Goal: Transaction & Acquisition: Purchase product/service

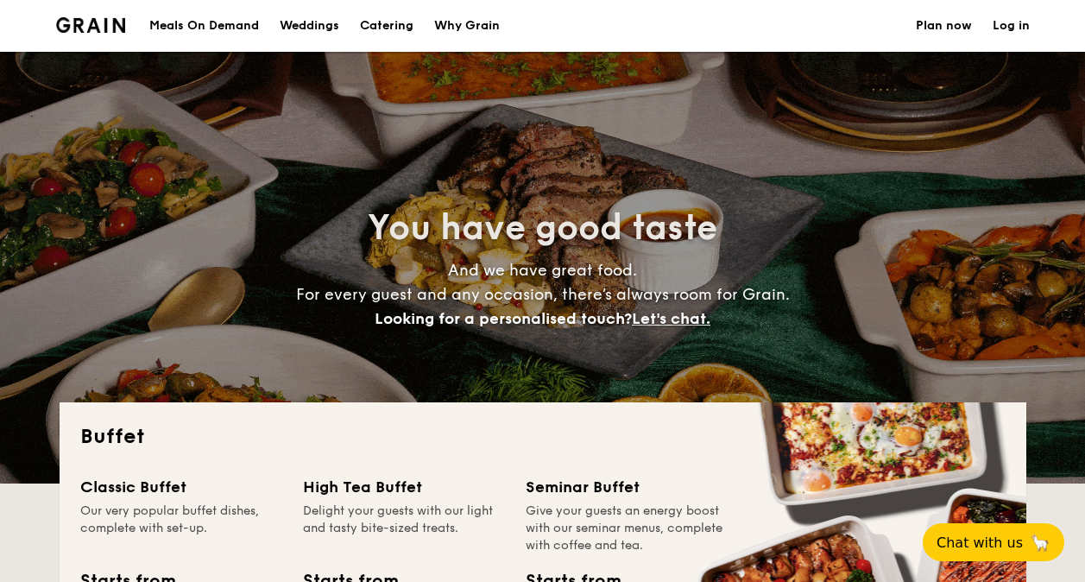
select select
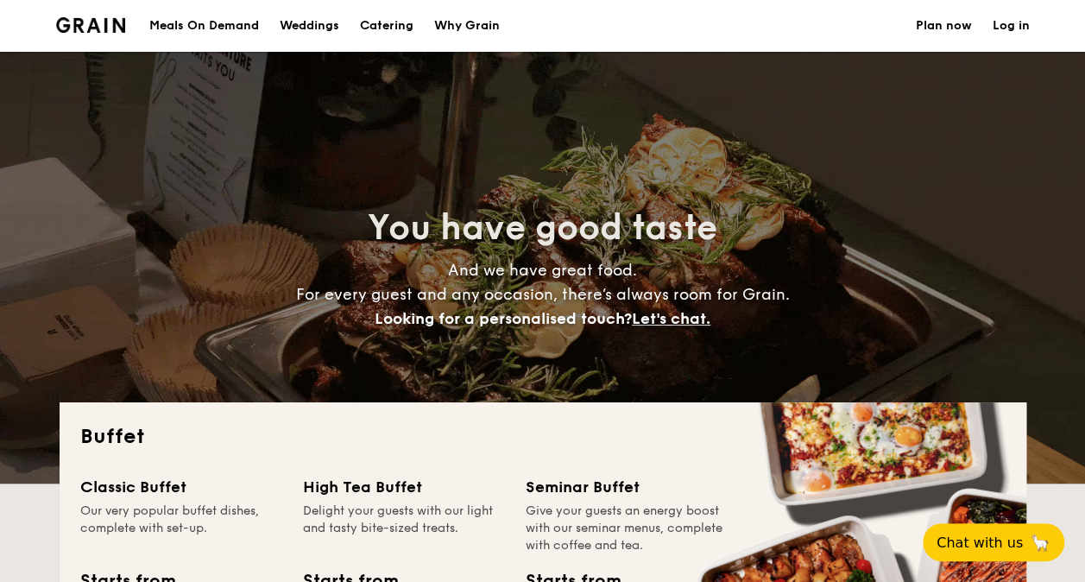
click at [187, 21] on div "Meals On Demand" at bounding box center [204, 26] width 110 height 52
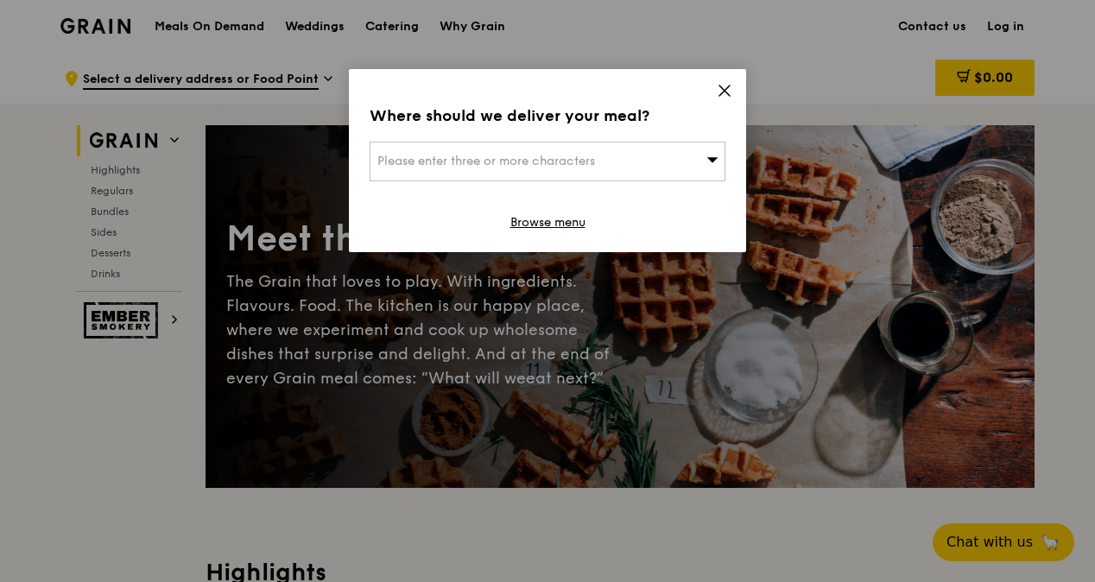
click at [731, 85] on icon at bounding box center [725, 91] width 16 height 16
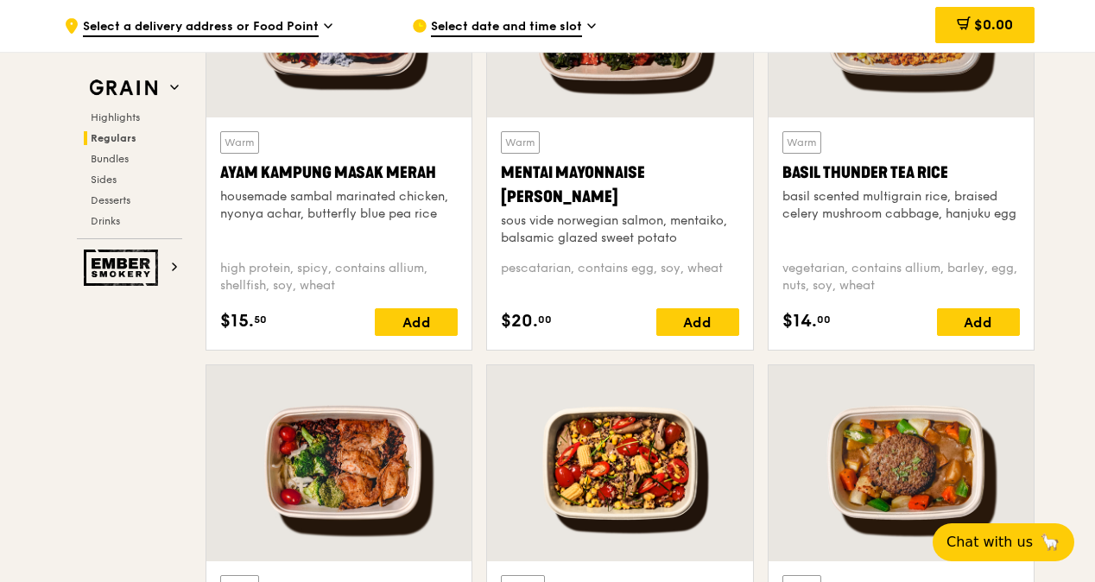
scroll to position [1554, 0]
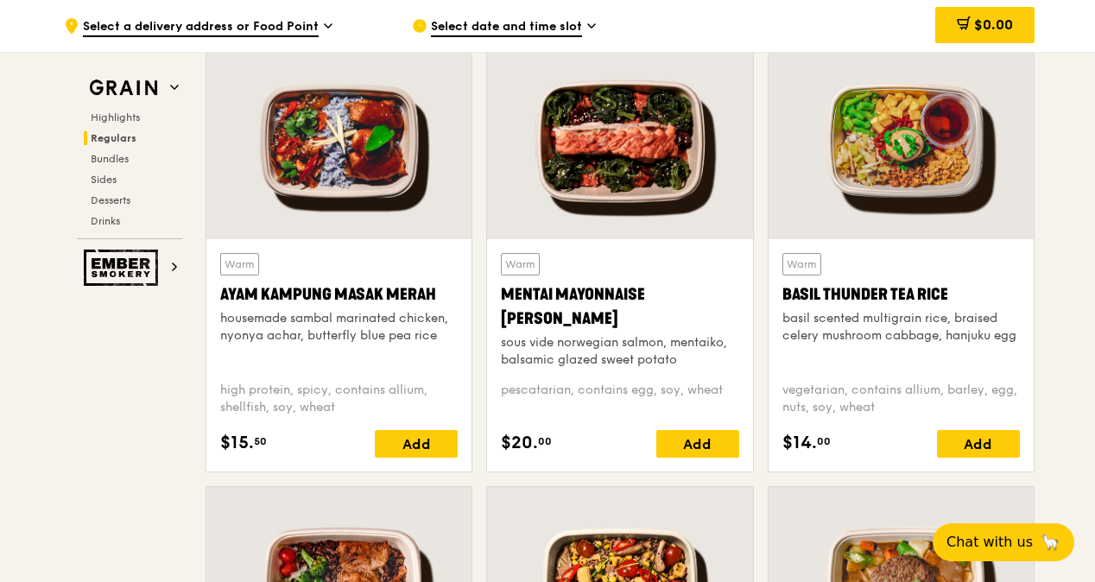
click at [919, 166] on div at bounding box center [901, 141] width 265 height 196
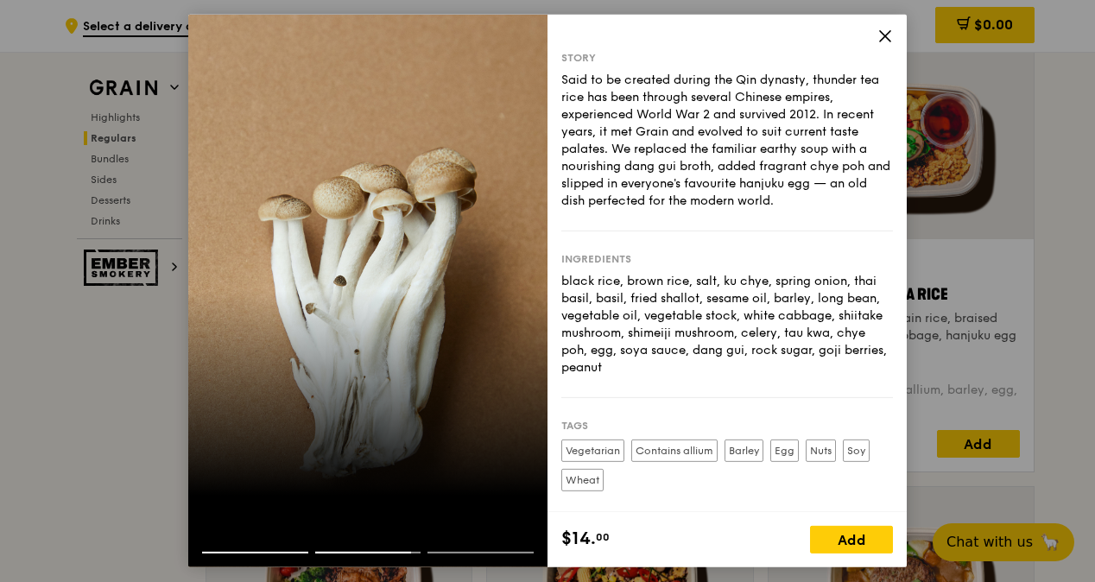
click at [889, 34] on icon at bounding box center [885, 36] width 16 height 16
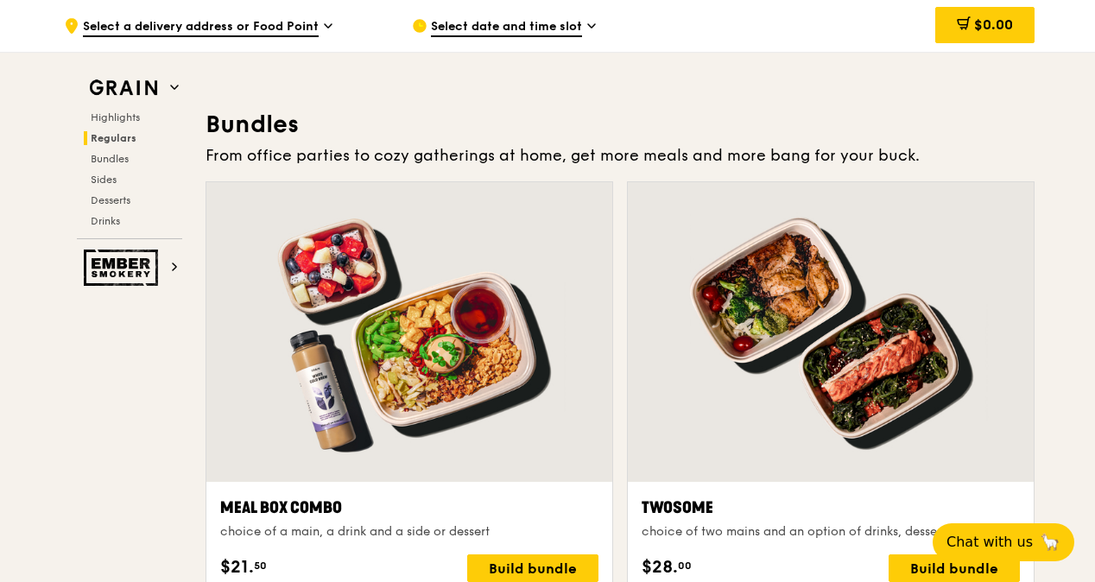
scroll to position [2418, 0]
